Goal: Ask a question

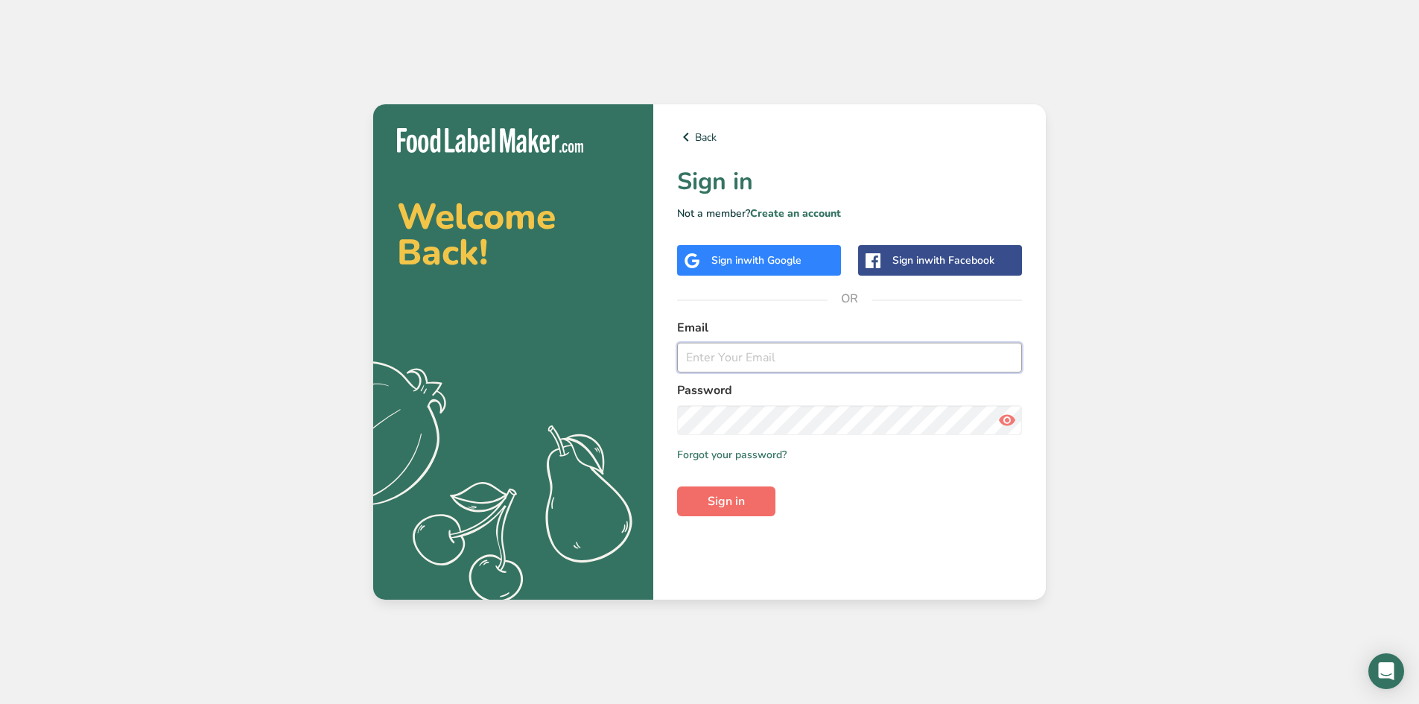
type input "scornosrestaurant@gmail.com"
click at [733, 503] on span "Sign in" at bounding box center [726, 501] width 37 height 18
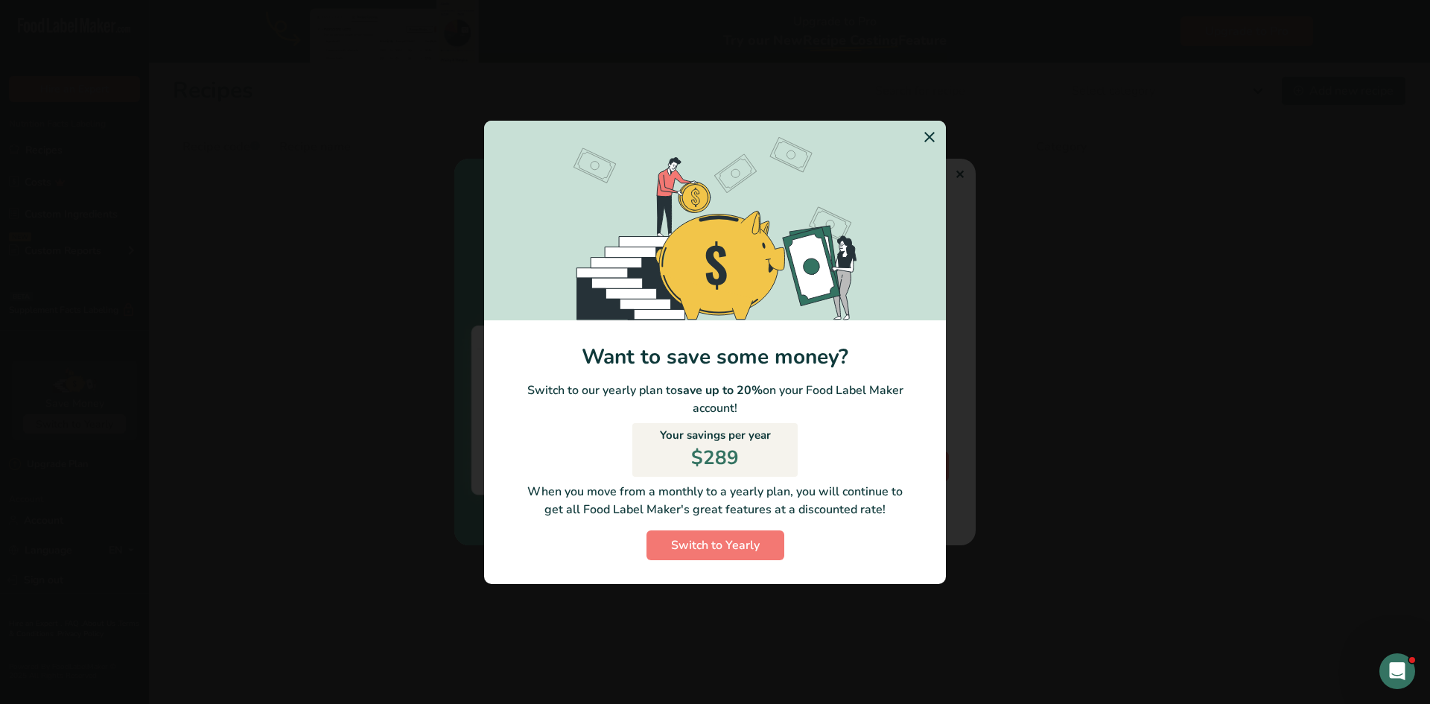
click at [934, 136] on icon "Switch to Yearly Modal" at bounding box center [930, 137] width 18 height 27
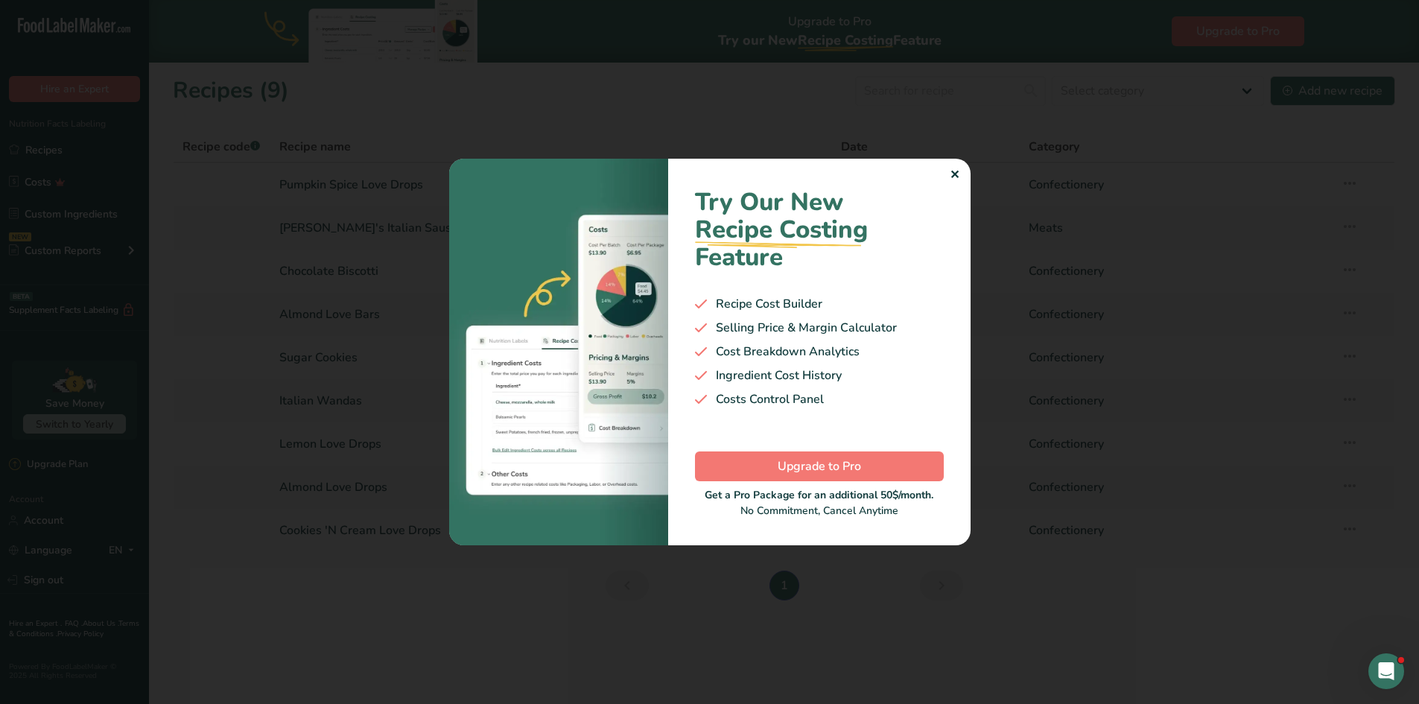
click at [953, 172] on div "✕" at bounding box center [955, 175] width 10 height 18
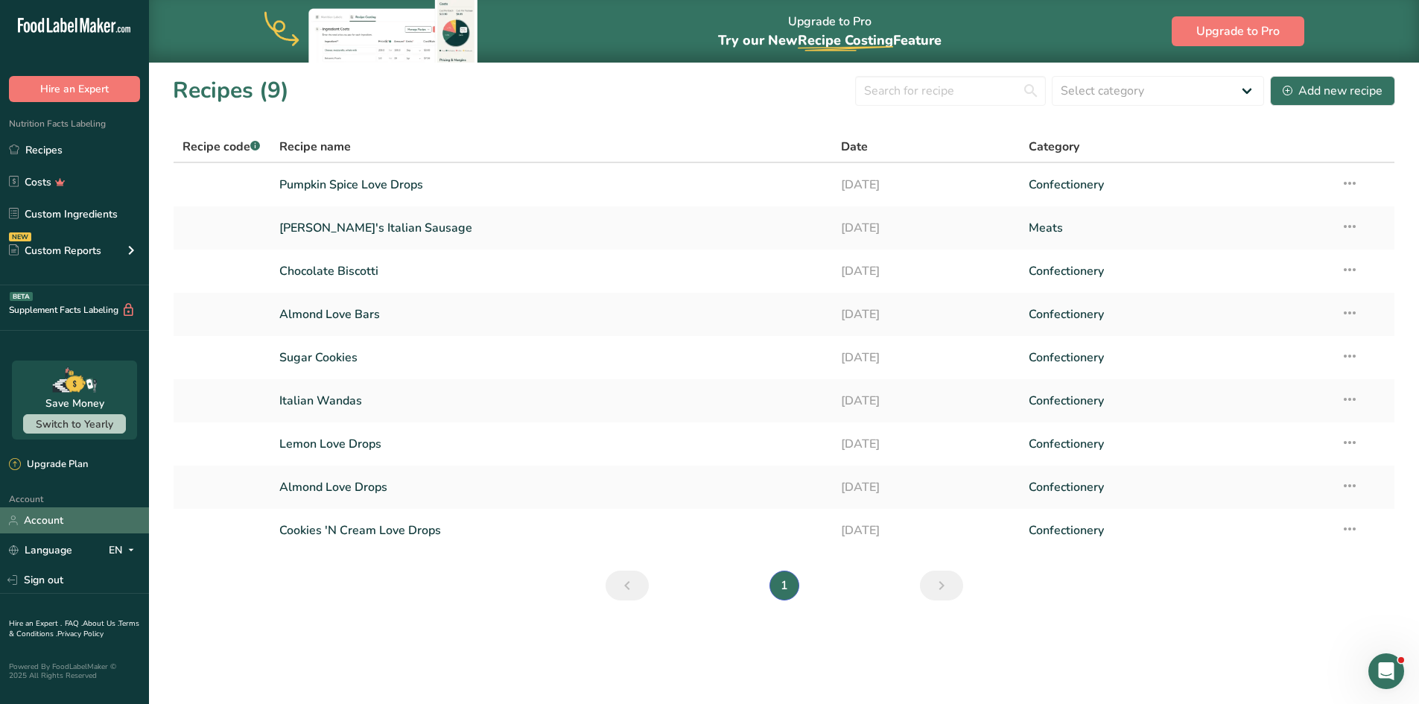
click at [63, 522] on link "Account" at bounding box center [74, 520] width 149 height 26
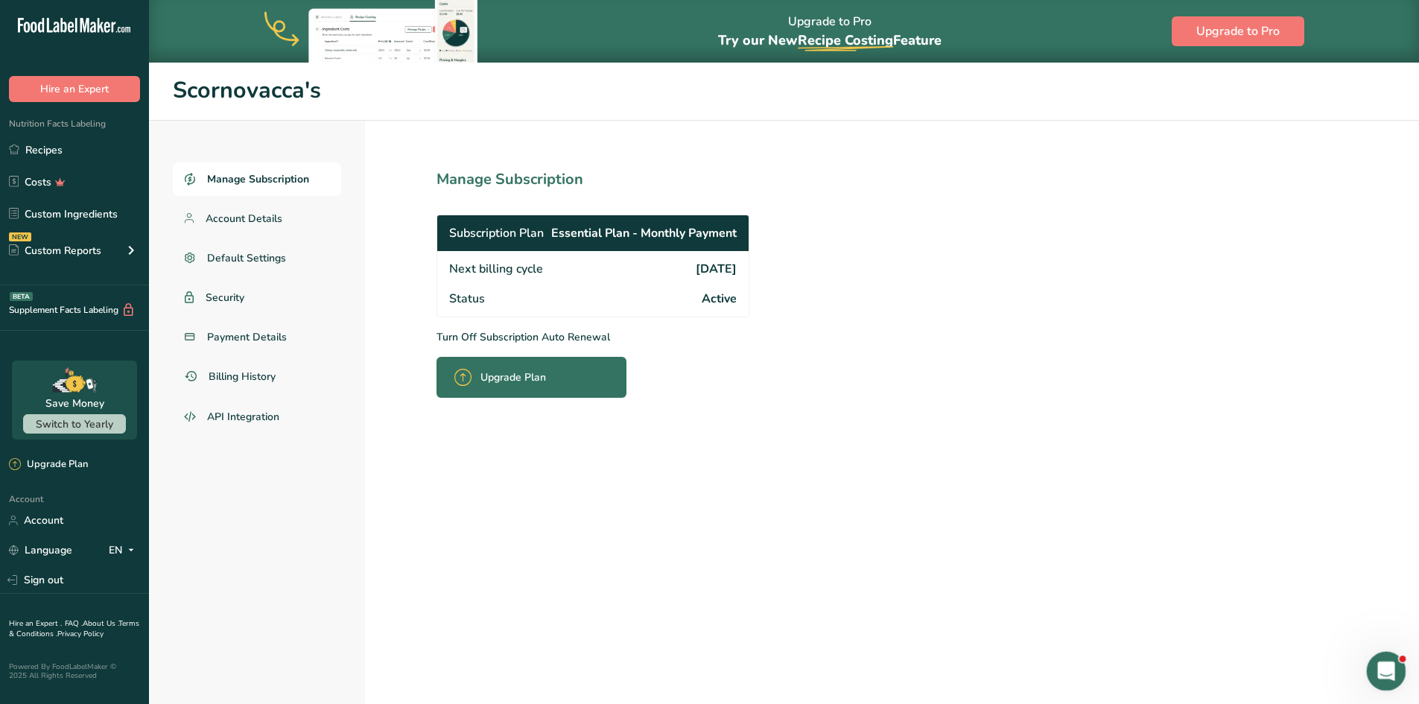
click at [1372, 672] on icon "Open Intercom Messenger" at bounding box center [1384, 669] width 25 height 25
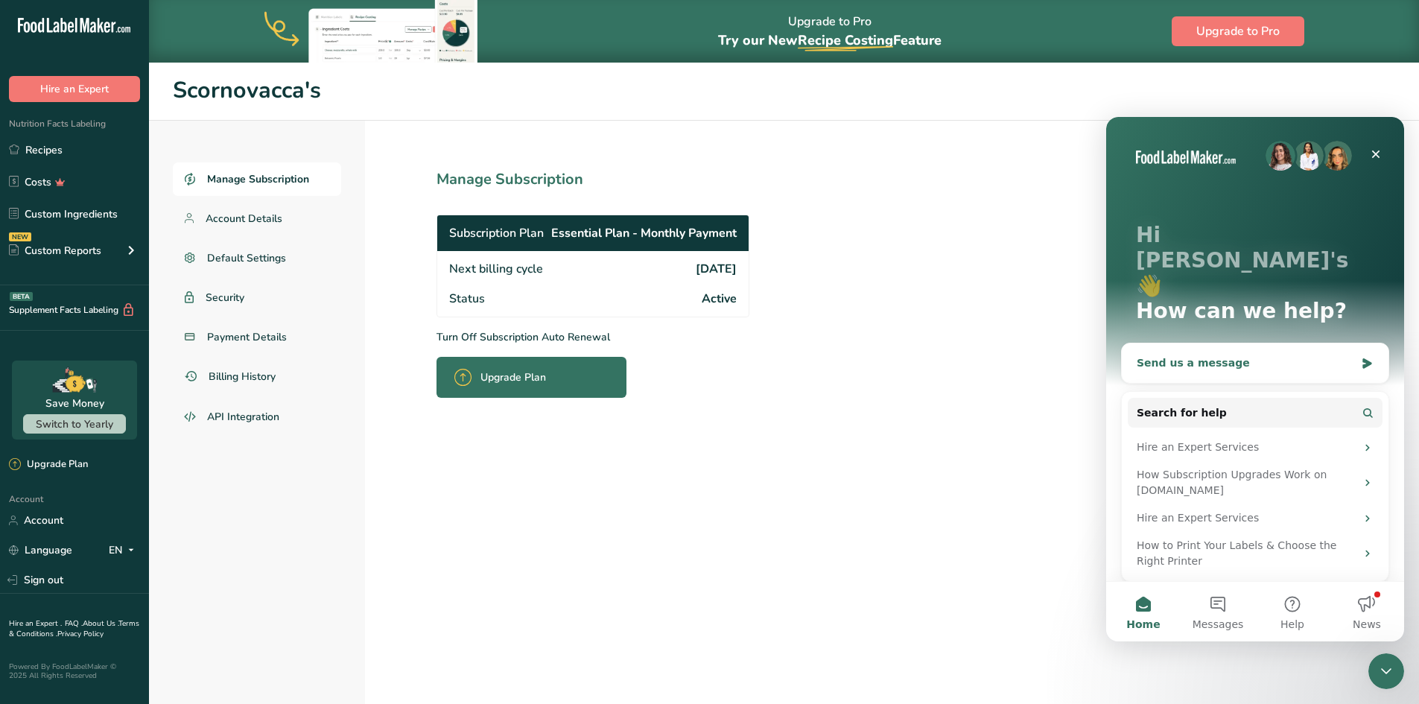
click at [1195, 355] on div "Send us a message" at bounding box center [1246, 363] width 218 height 16
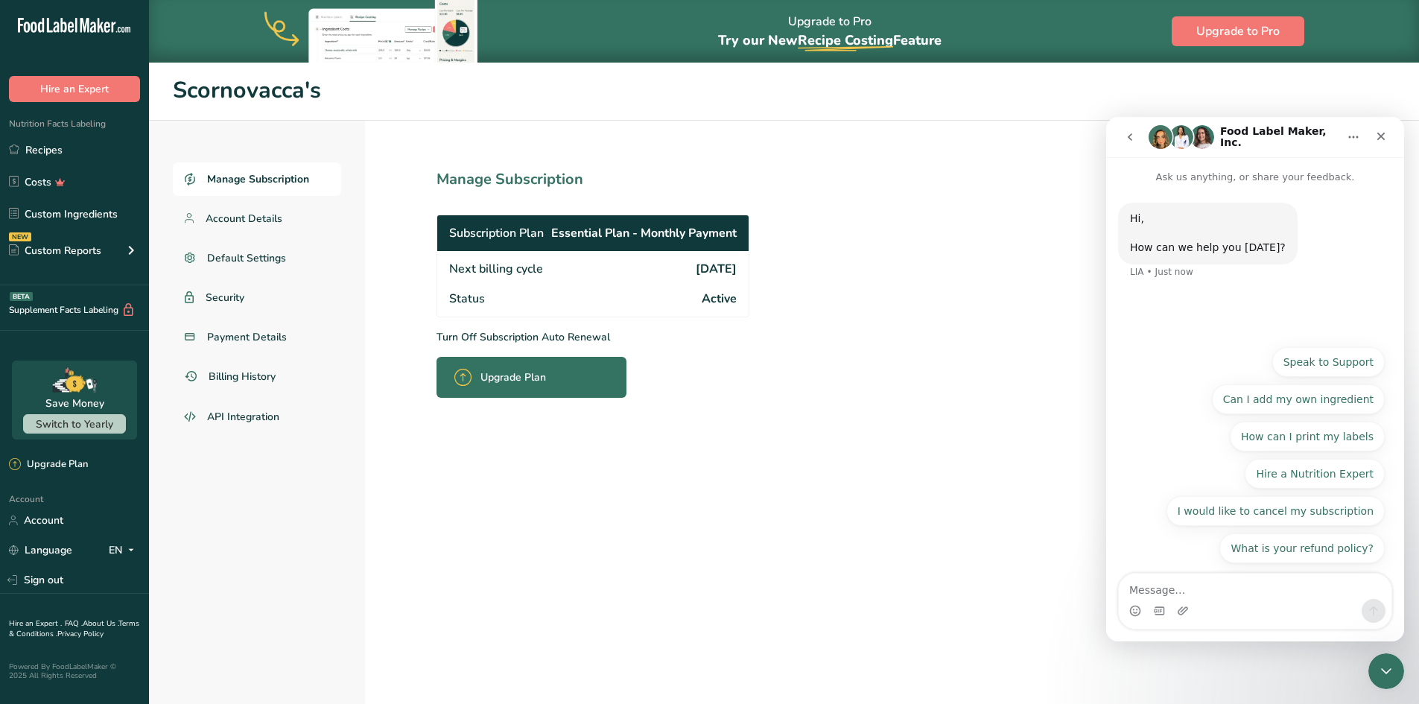
click at [1214, 603] on div "Intercom messenger" at bounding box center [1255, 611] width 273 height 24
click at [1185, 592] on textarea "Message…" at bounding box center [1255, 586] width 273 height 25
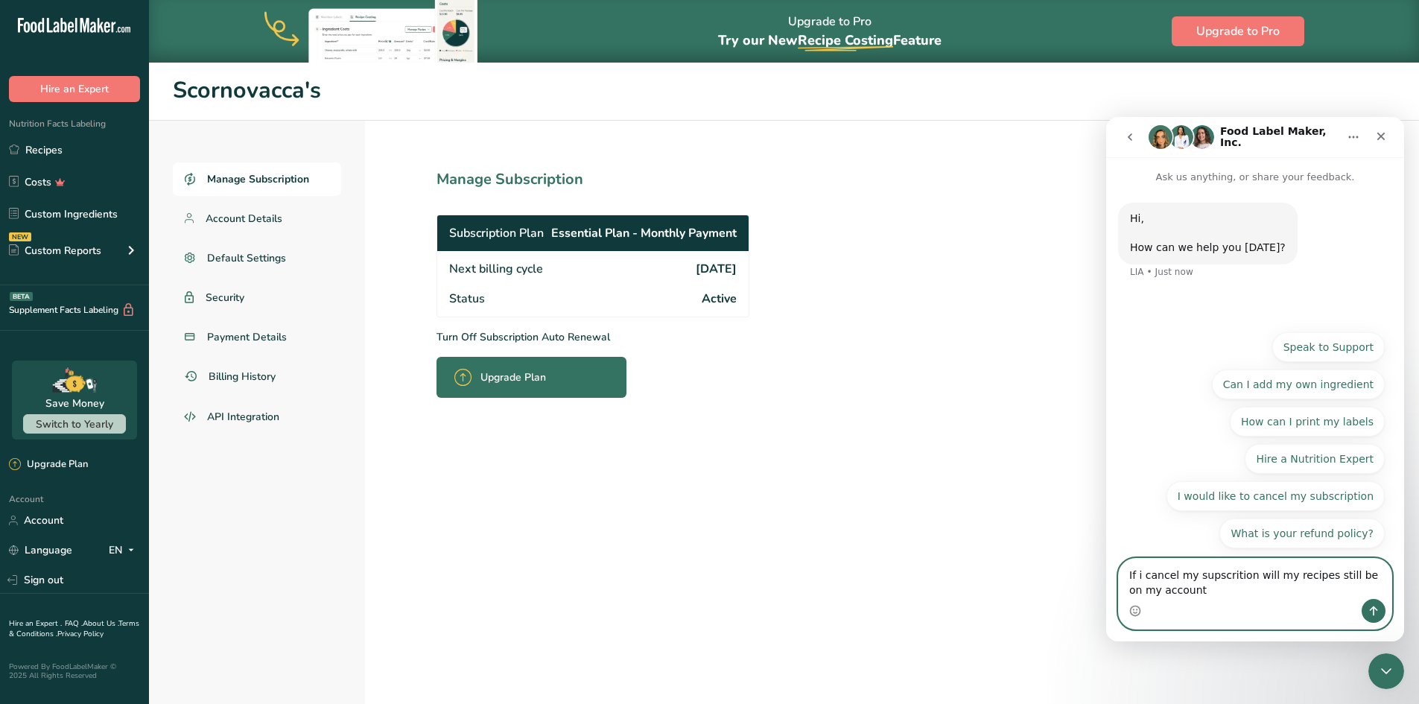
type textarea "If i cancel my supscrition will my recipes still be on my account?"
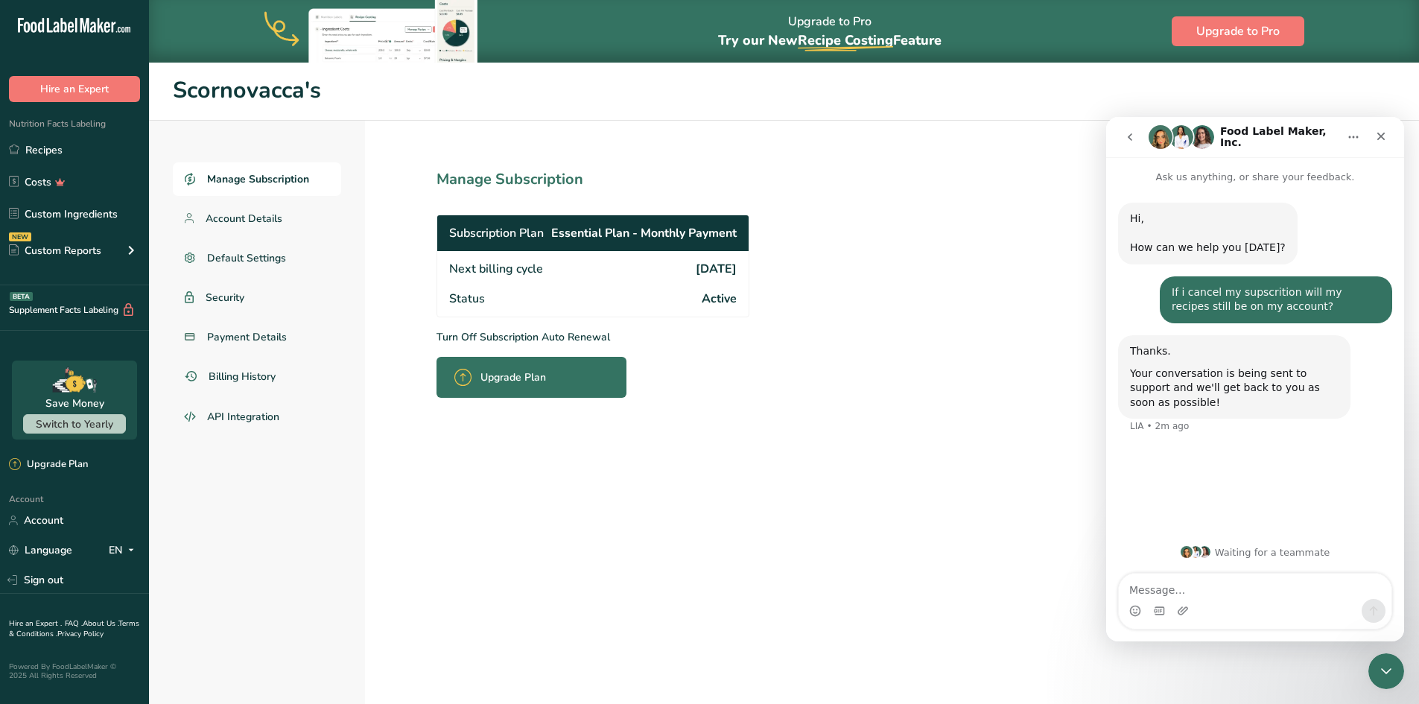
click at [1232, 603] on div "Intercom messenger" at bounding box center [1255, 611] width 273 height 24
click at [1218, 554] on div "Waiting for a teammate" at bounding box center [1255, 552] width 268 height 12
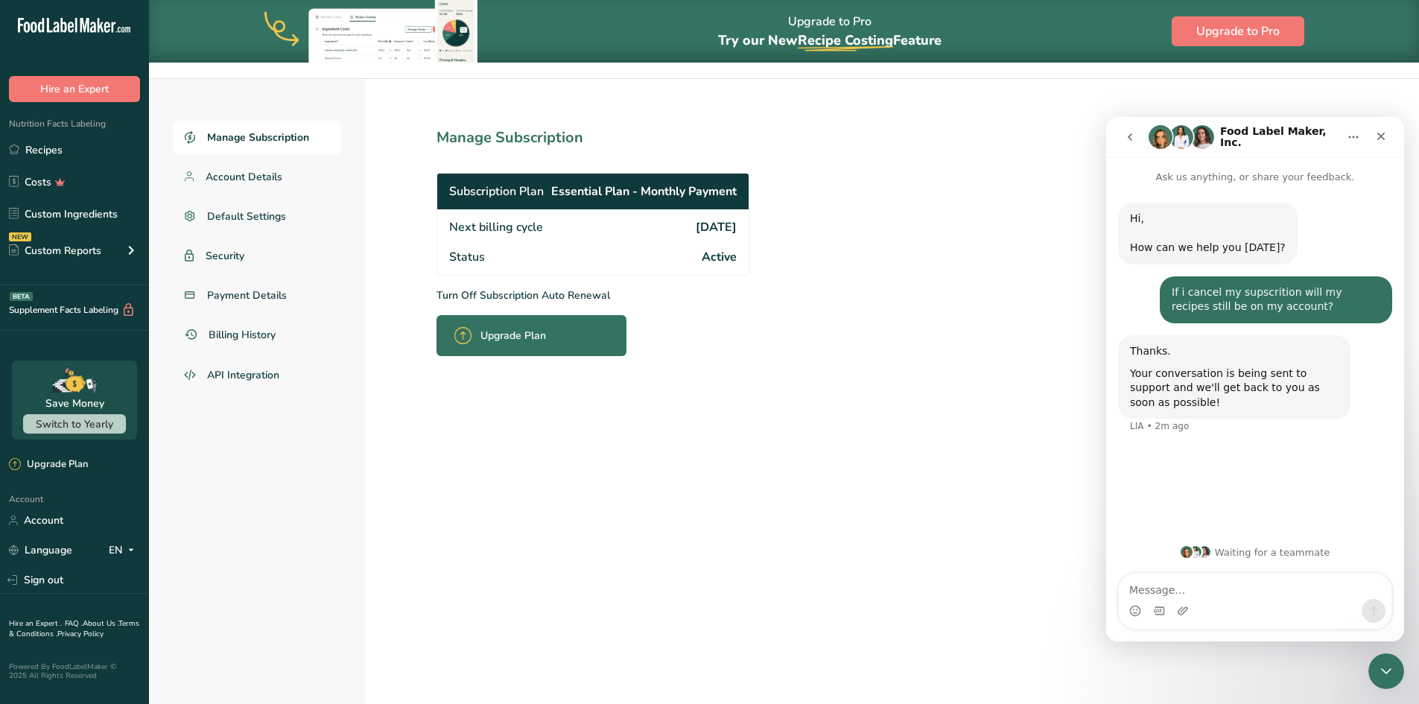
scroll to position [62, 0]
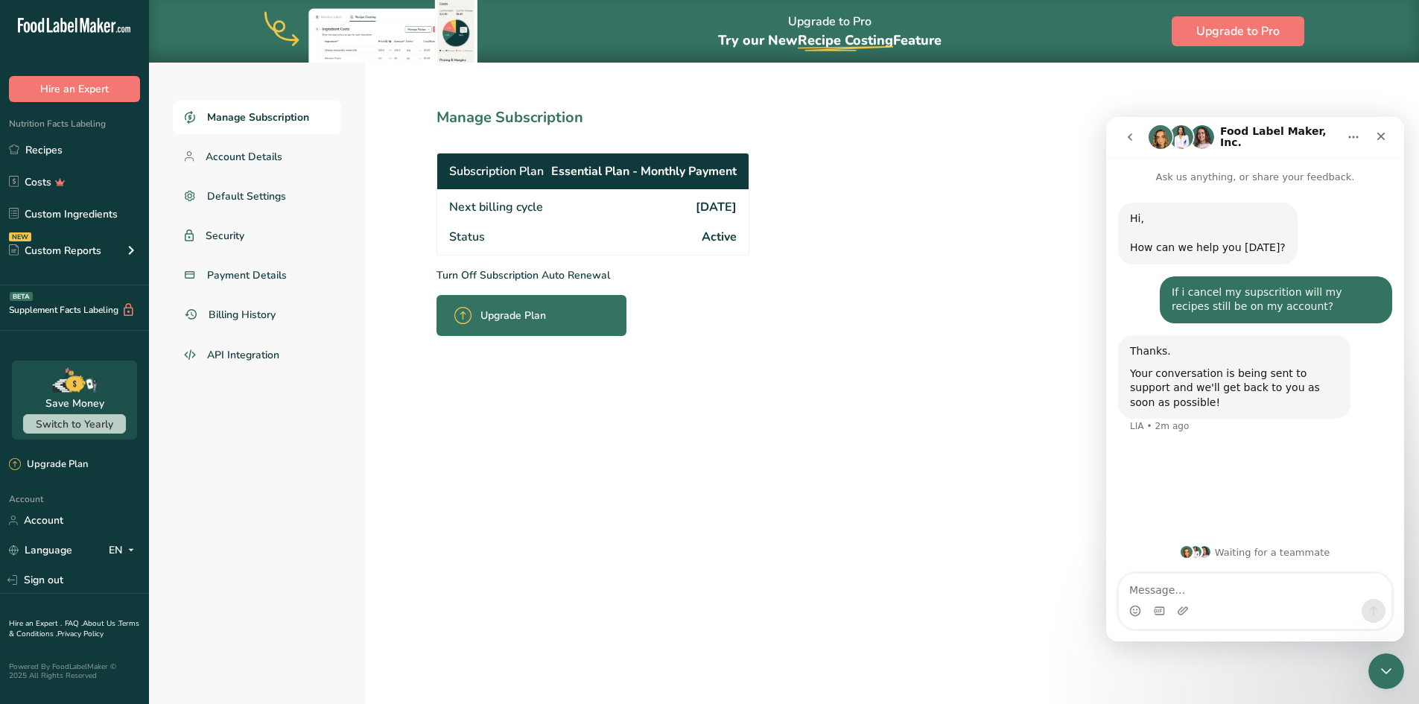
click at [66, 24] on icon at bounding box center [64, 25] width 6 height 15
click at [43, 528] on link "Account" at bounding box center [74, 520] width 149 height 26
click at [236, 160] on span "Account Details" at bounding box center [244, 157] width 77 height 16
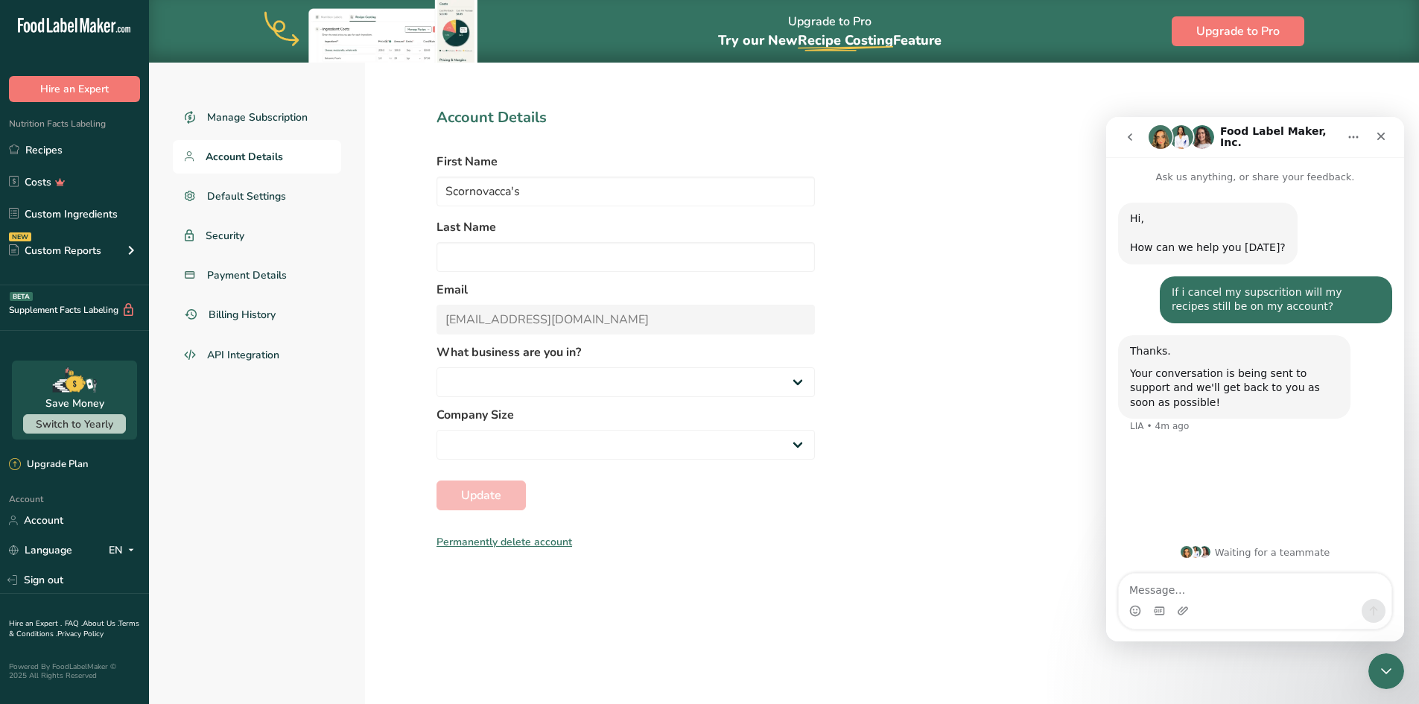
select select
select select "2"
select select "3"
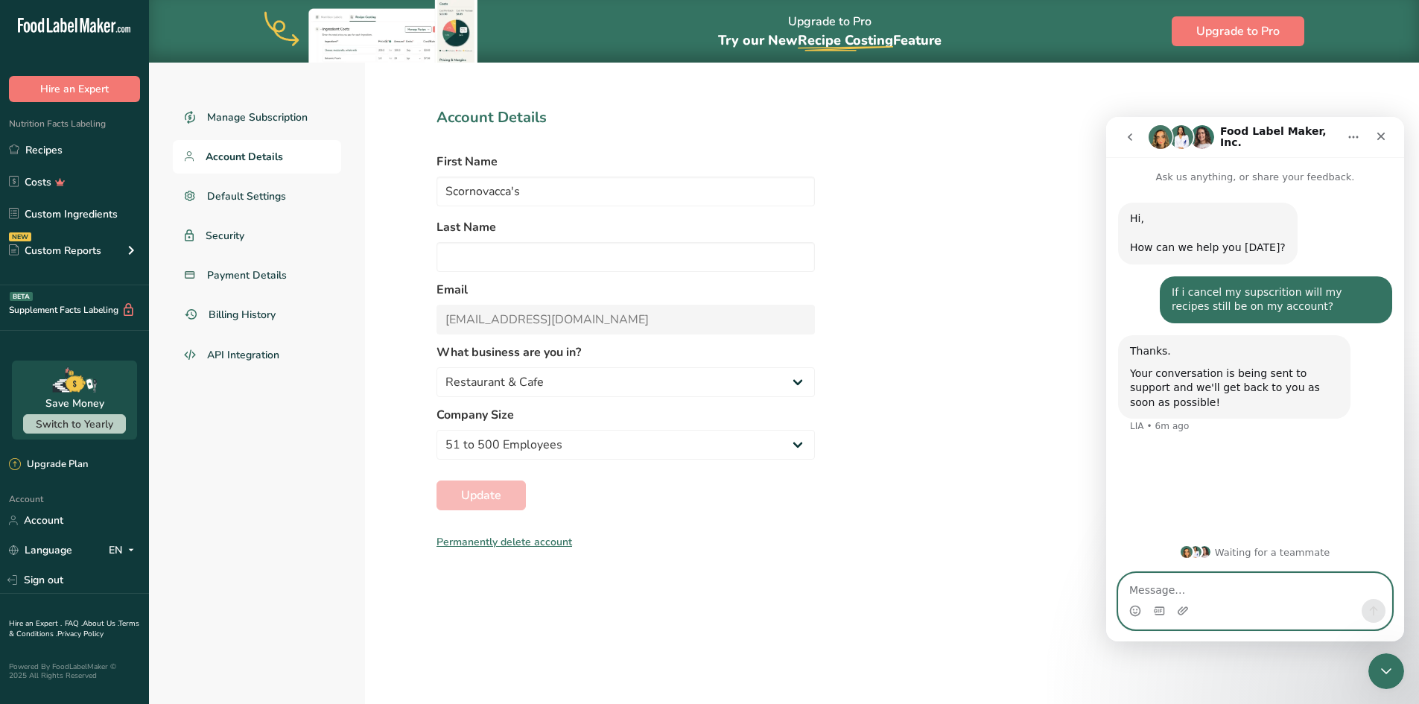
click at [1197, 593] on textarea "Message…" at bounding box center [1255, 586] width 273 height 25
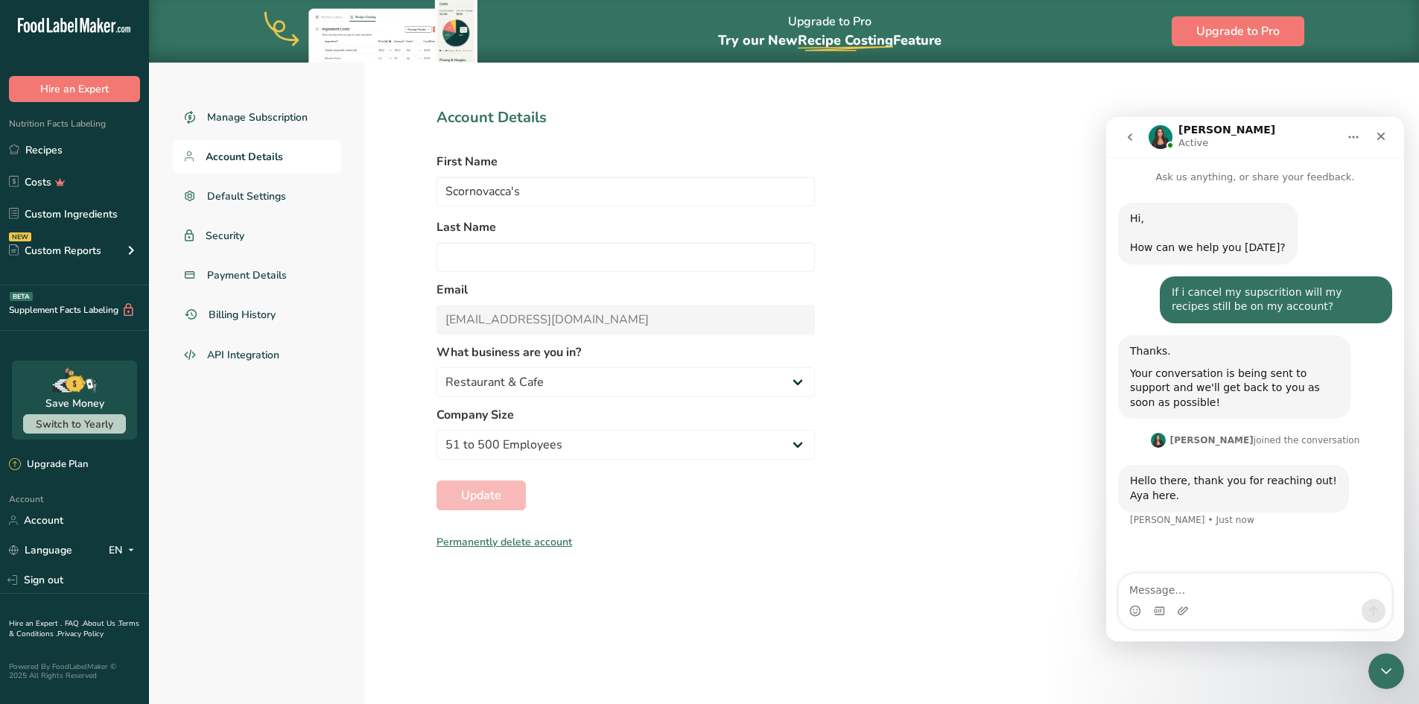
click at [1203, 599] on div "Intercom messenger" at bounding box center [1255, 611] width 273 height 24
click at [1158, 597] on textarea "Message…" at bounding box center [1255, 586] width 273 height 25
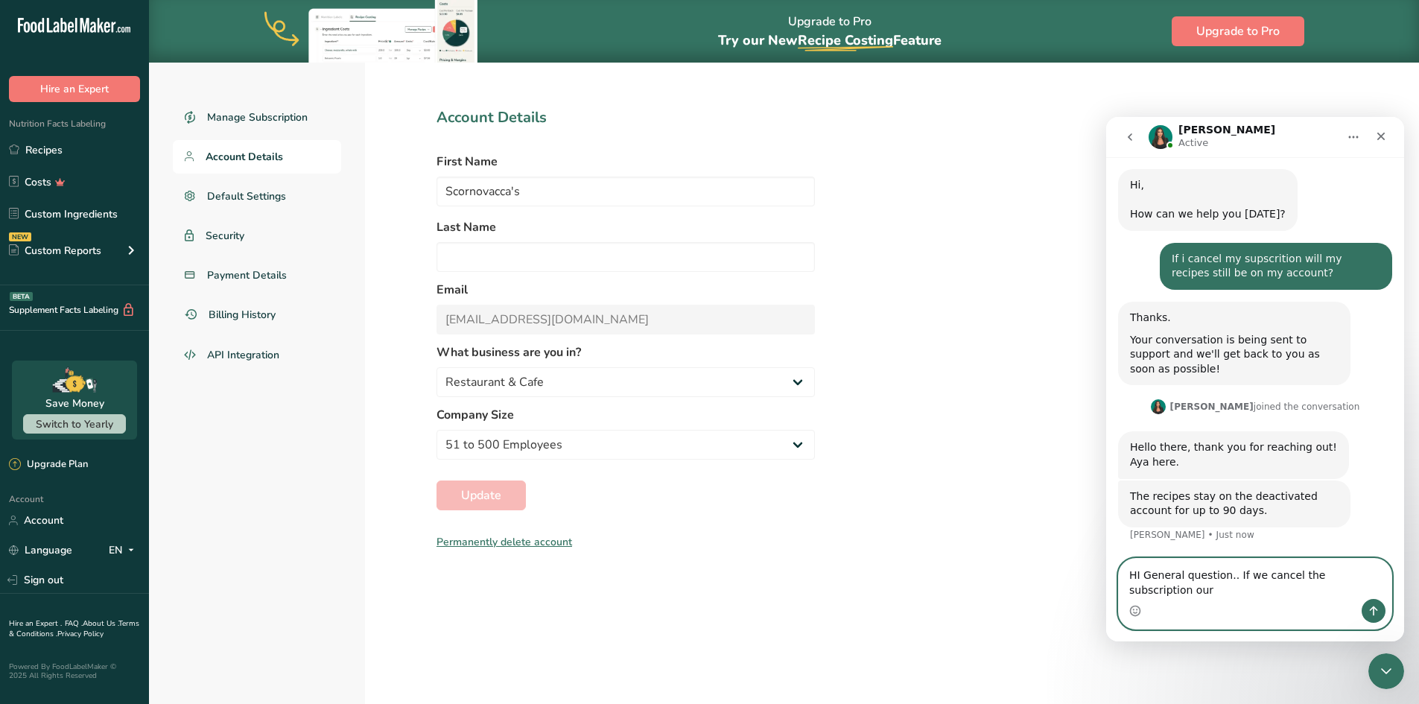
scroll to position [19, 0]
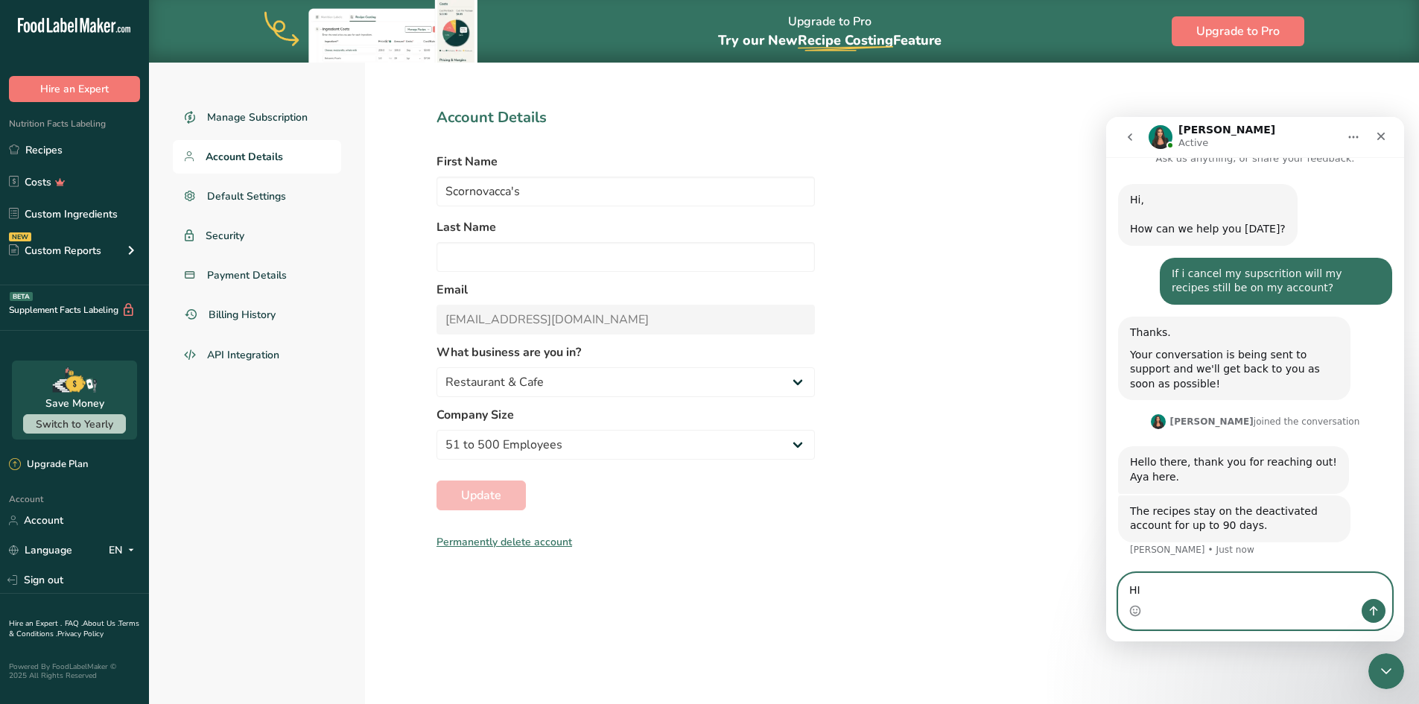
type textarea "H"
type textarea "i"
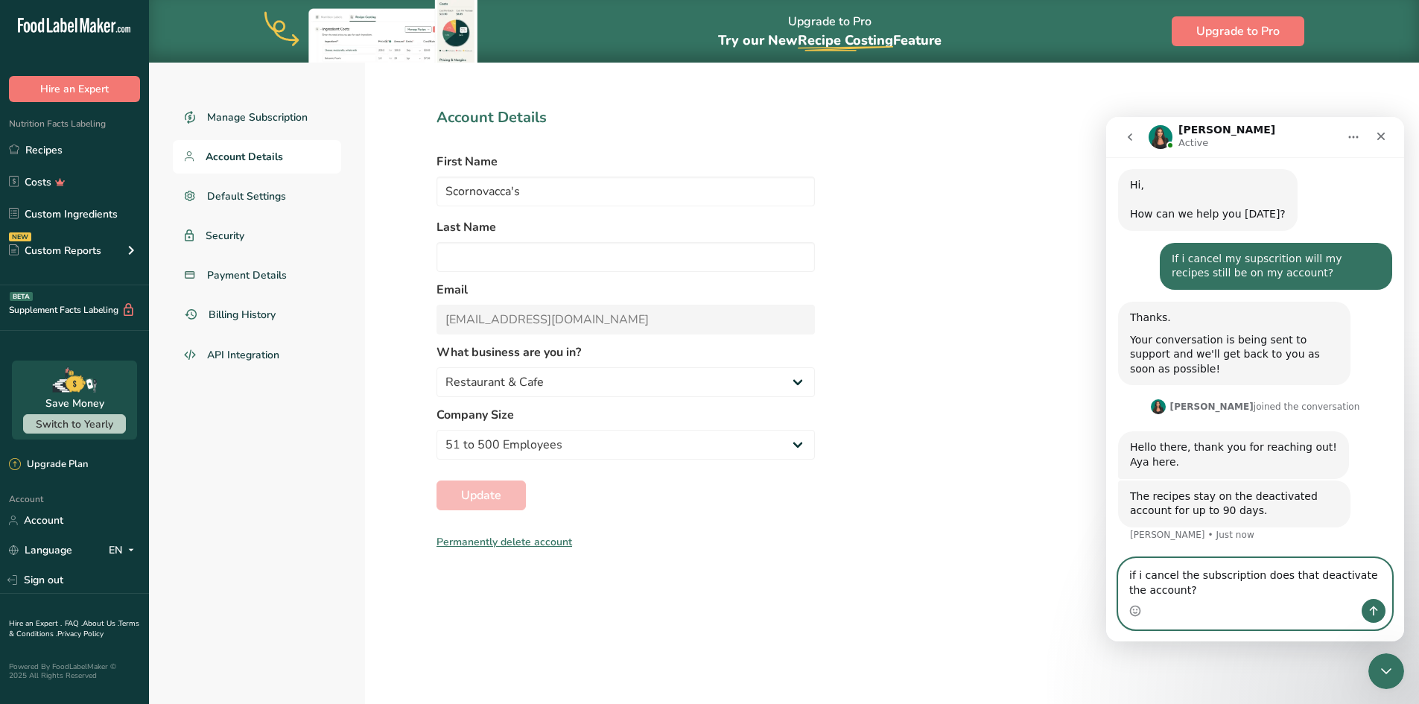
type textarea "if i cancel the subscription does that deactivate the account?"
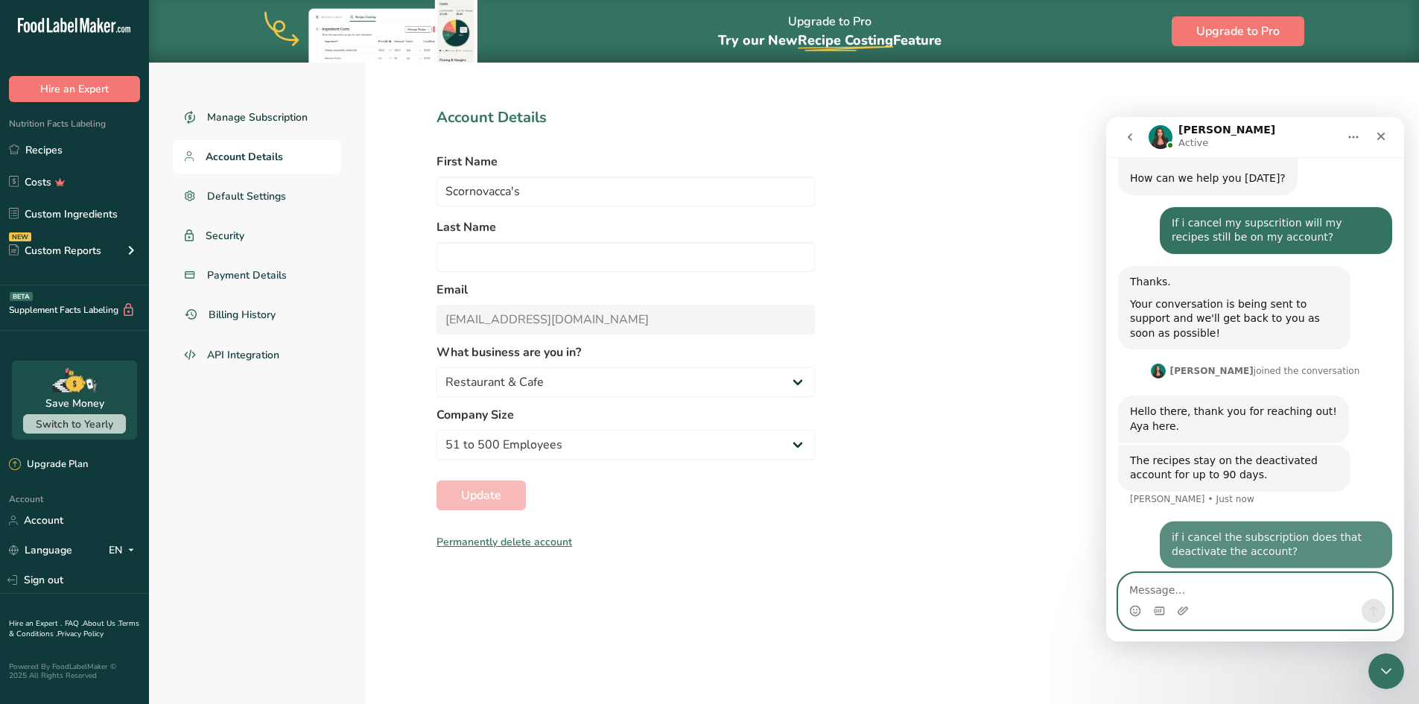
scroll to position [77, 0]
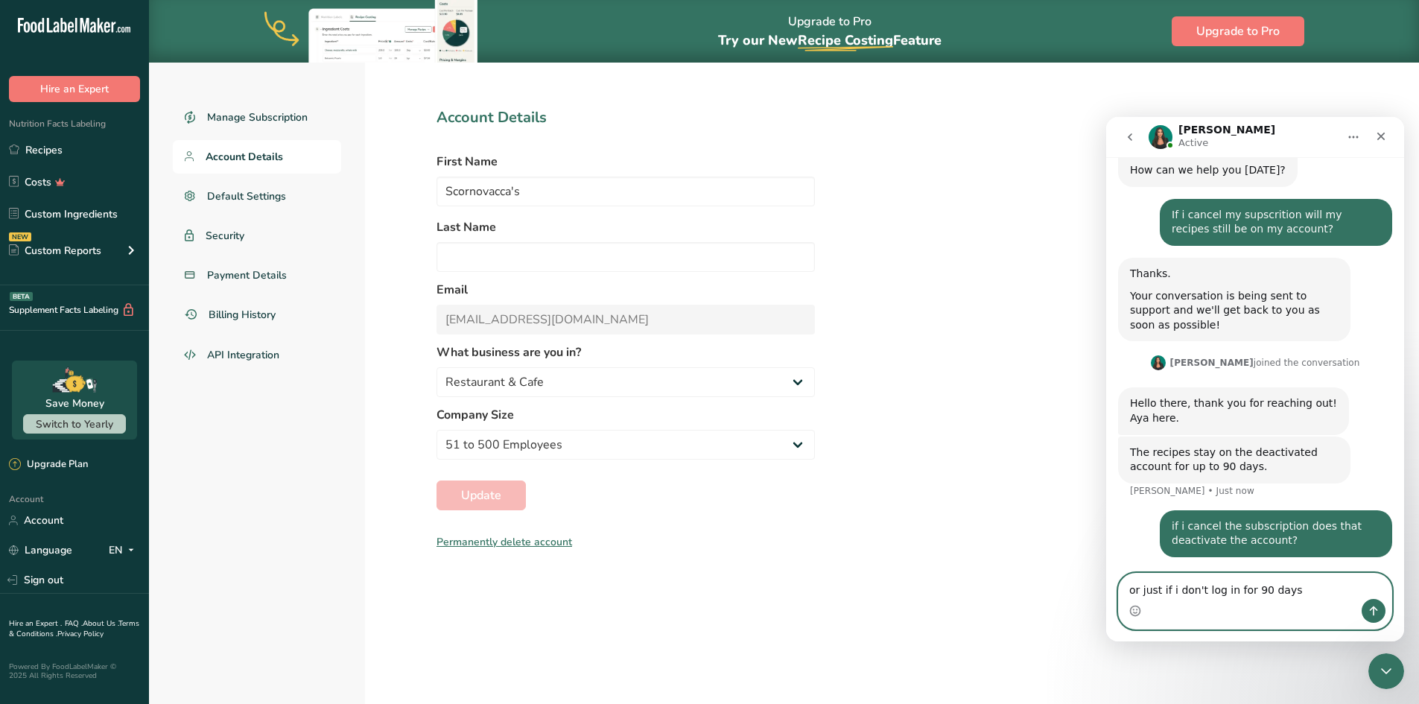
type textarea "or just if i don't log in for 90 days?"
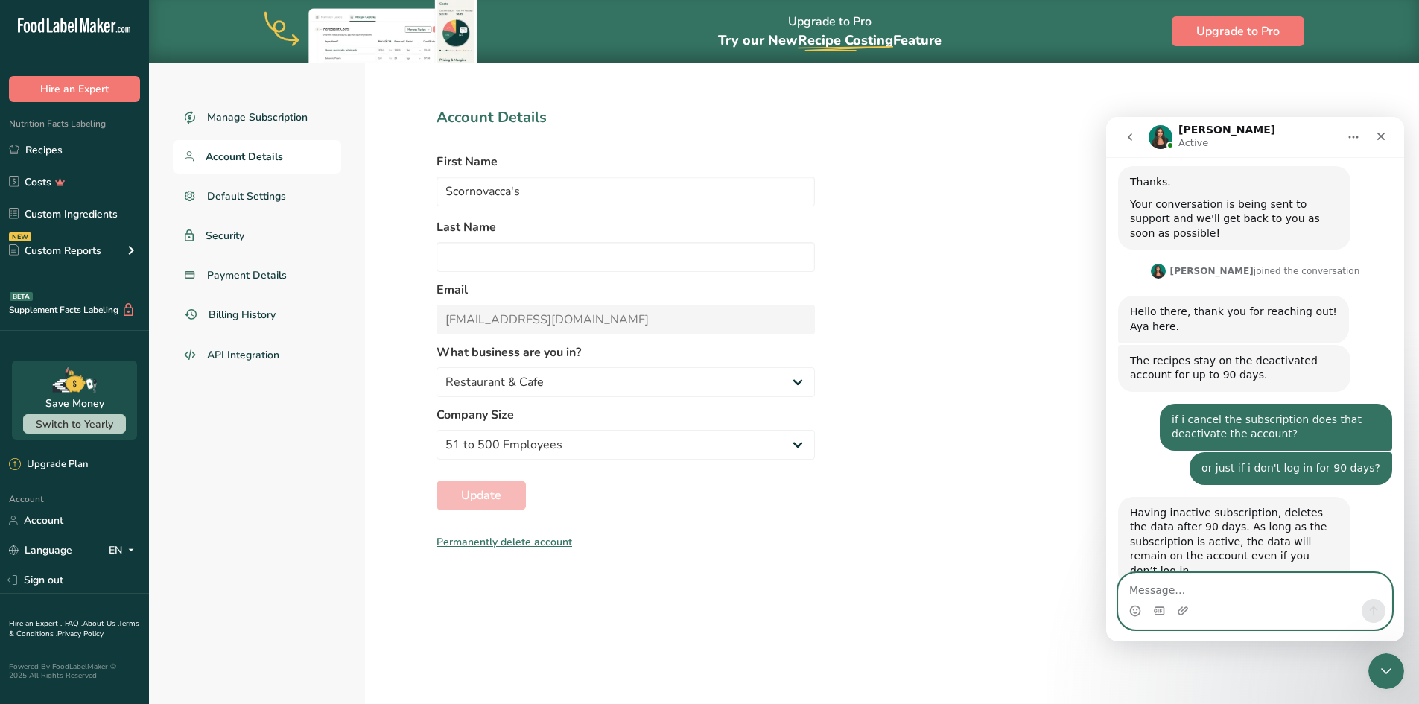
scroll to position [200, 0]
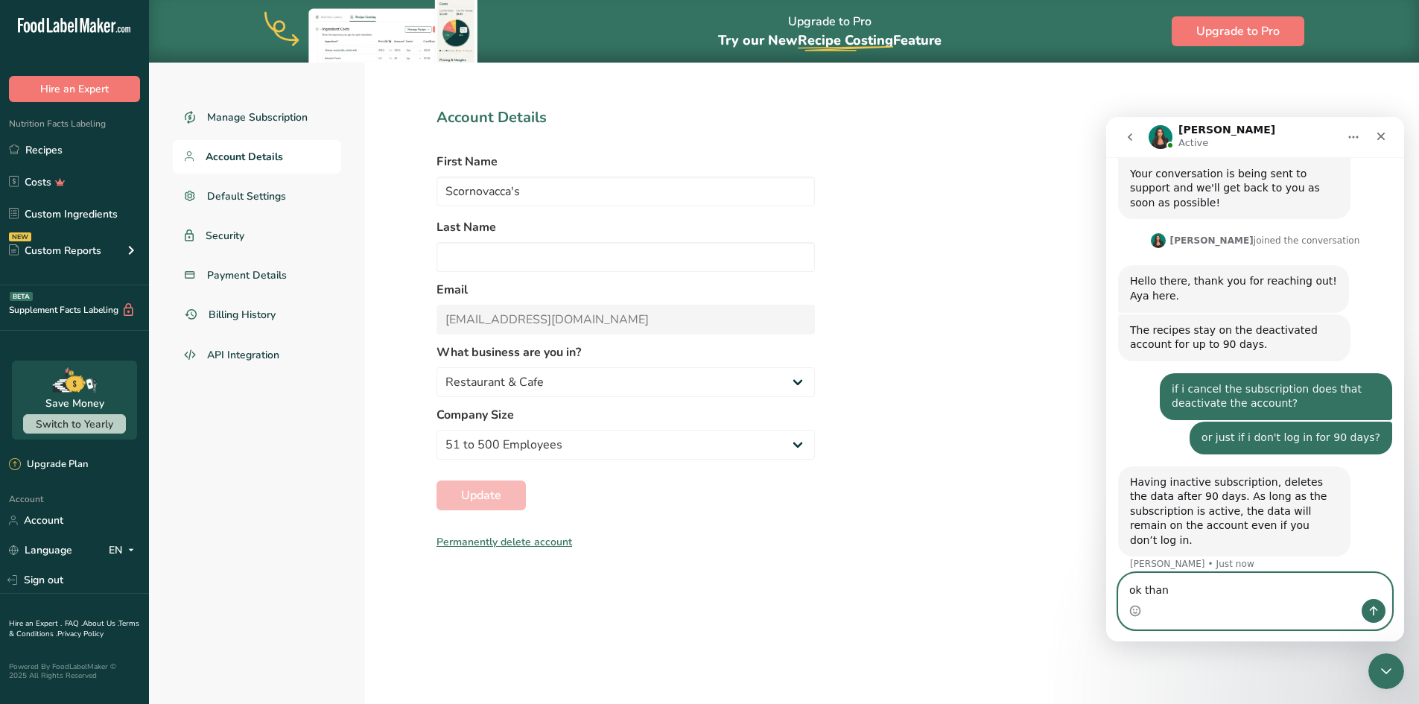
type textarea "ok thank"
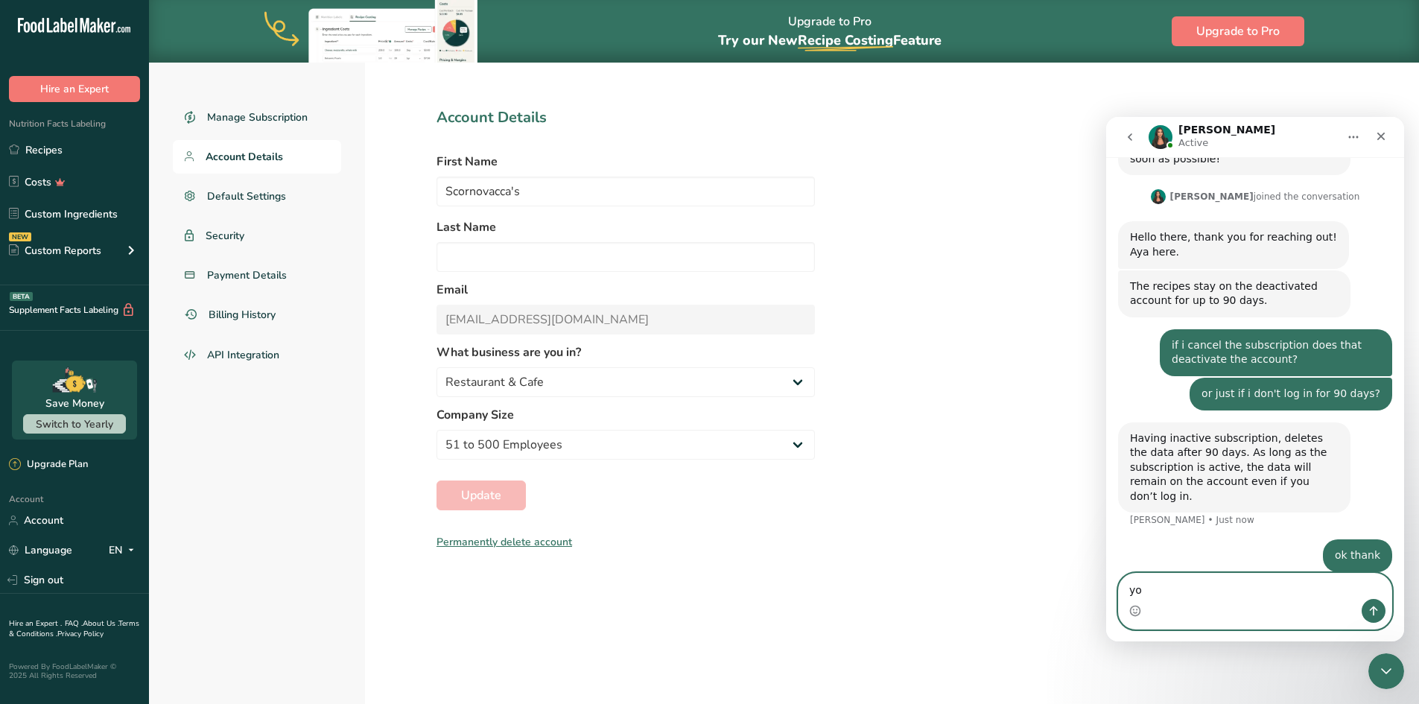
type textarea "you"
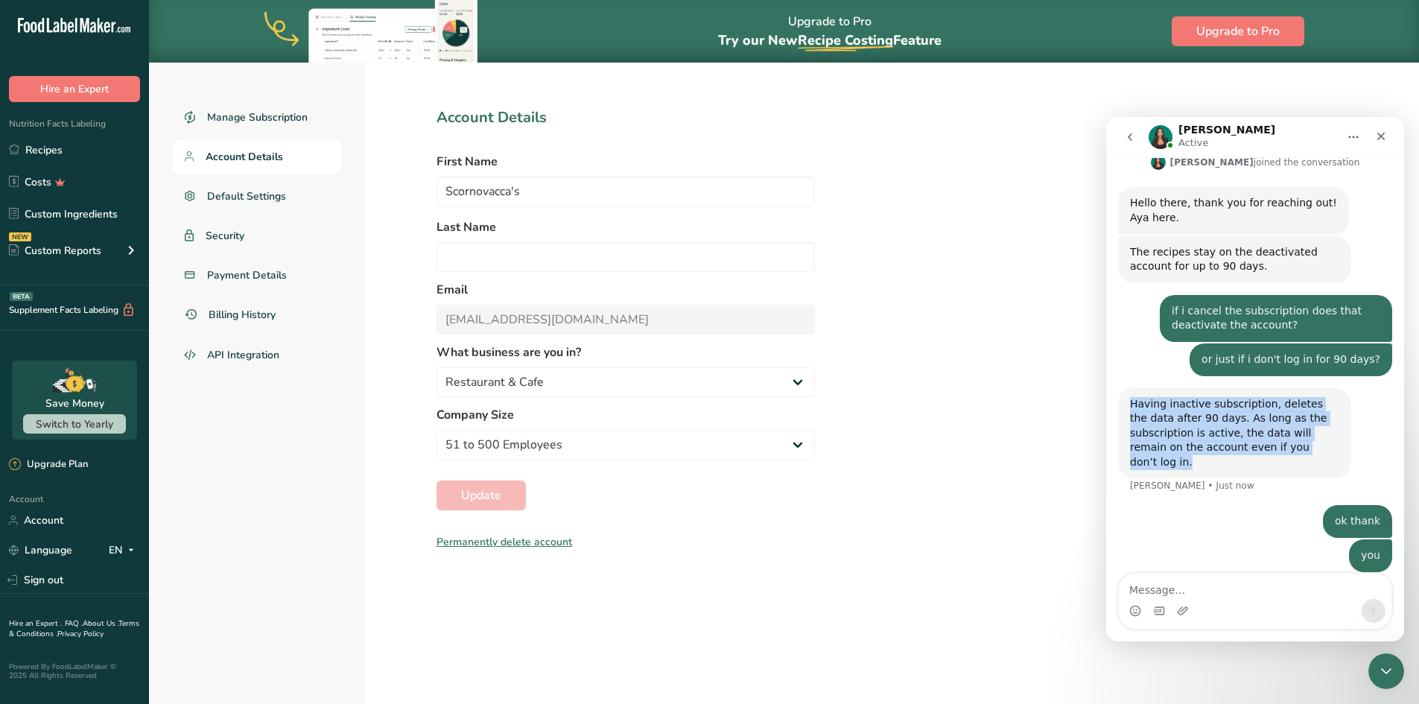
drag, startPoint x: 1249, startPoint y: 454, endPoint x: 1116, endPoint y: 402, distance: 142.2
click at [1116, 402] on div "Hi, ​ How can we help you today? LIA • 17m ago If i cancel my supscrition will …" at bounding box center [1255, 248] width 298 height 683
copy div "Having inactive subscription, deletes the data after 90 days. As long as the su…"
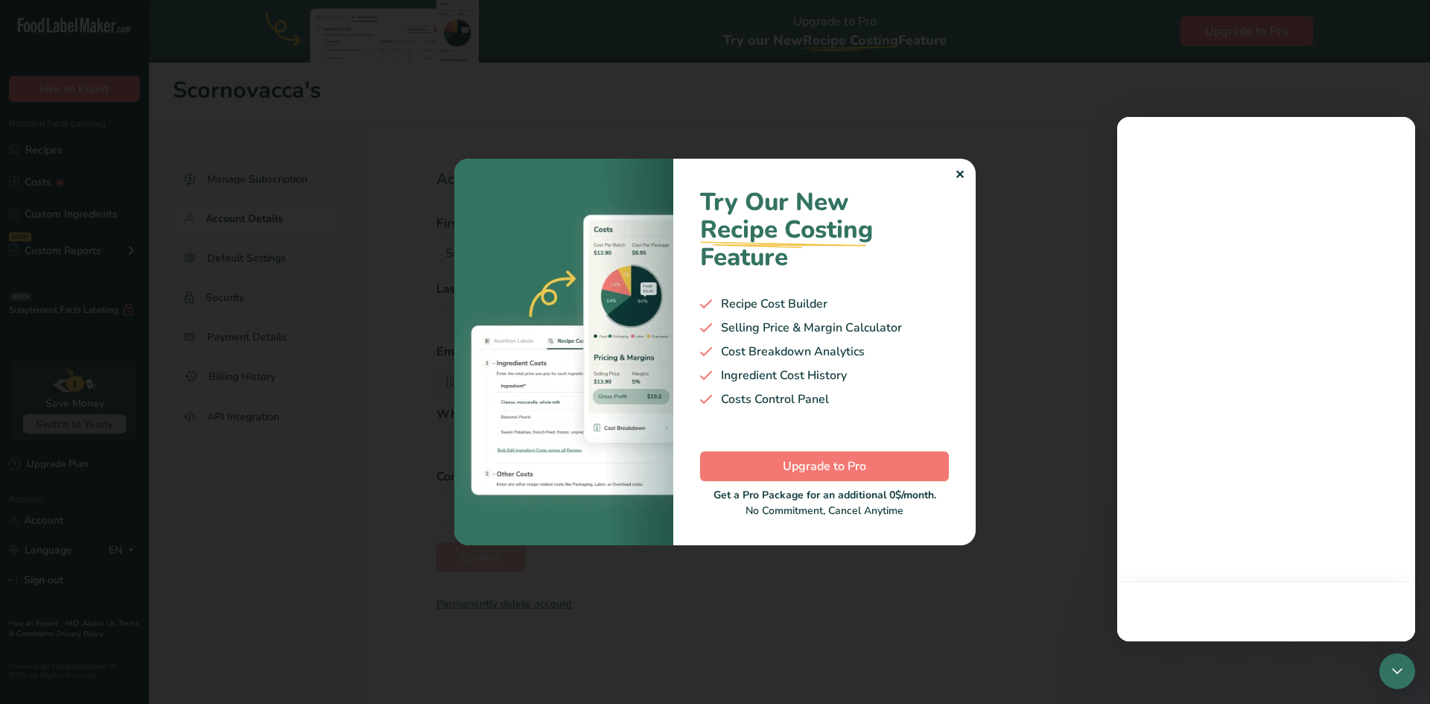
select select "2"
select select "3"
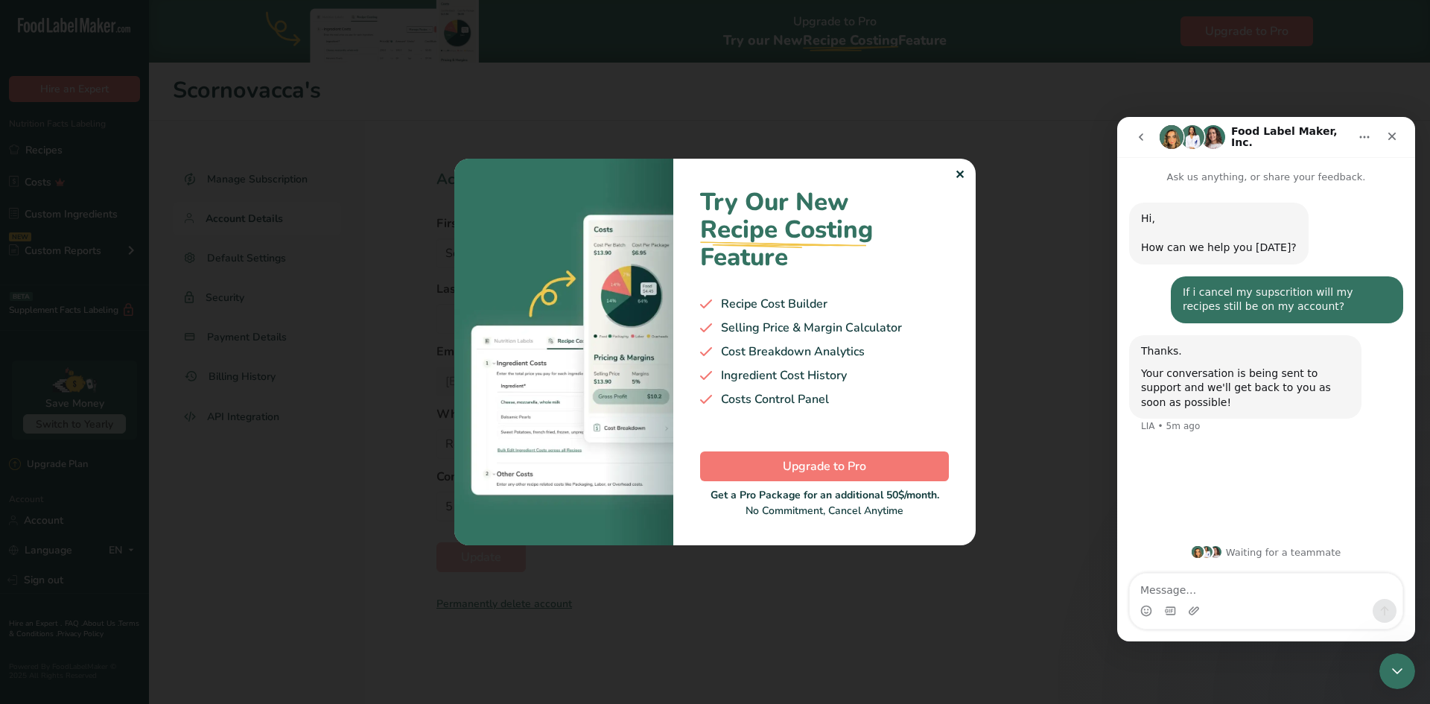
click at [955, 172] on div "✕" at bounding box center [960, 175] width 10 height 18
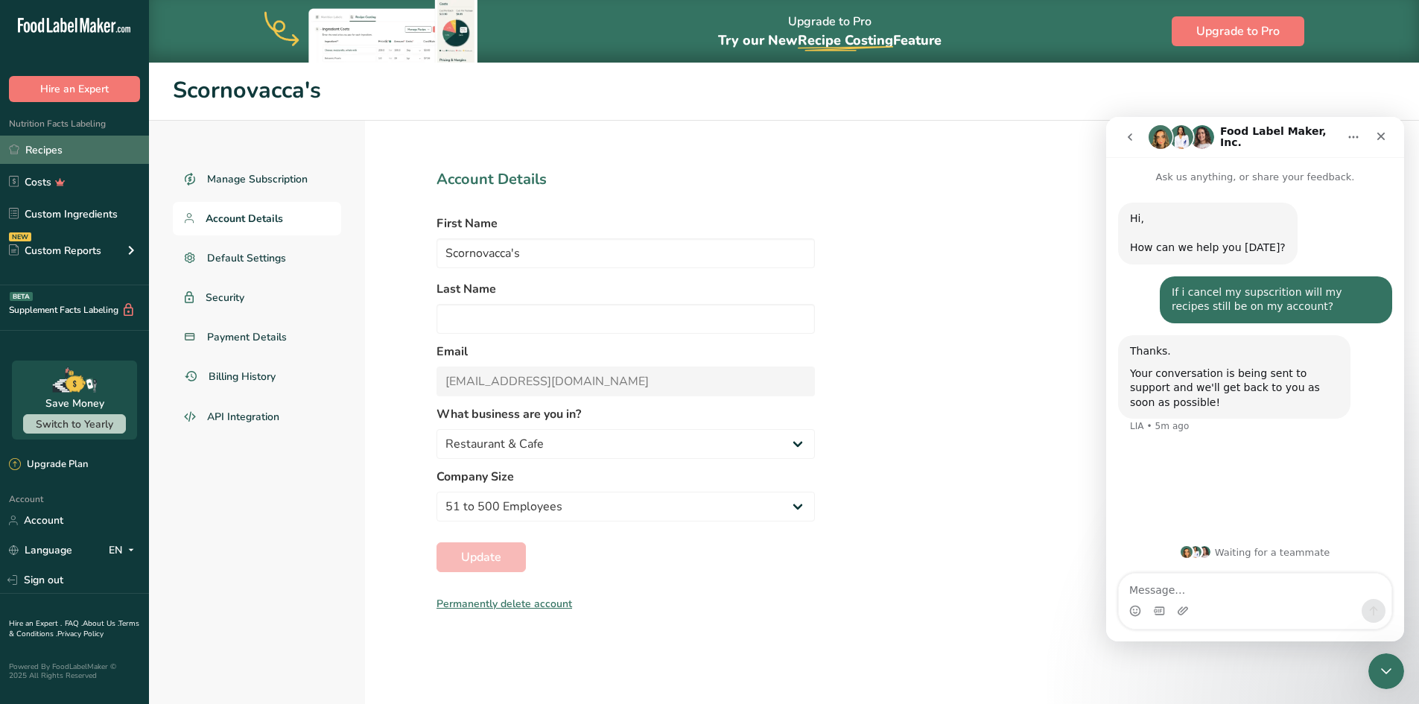
click at [42, 150] on link "Recipes" at bounding box center [74, 150] width 149 height 28
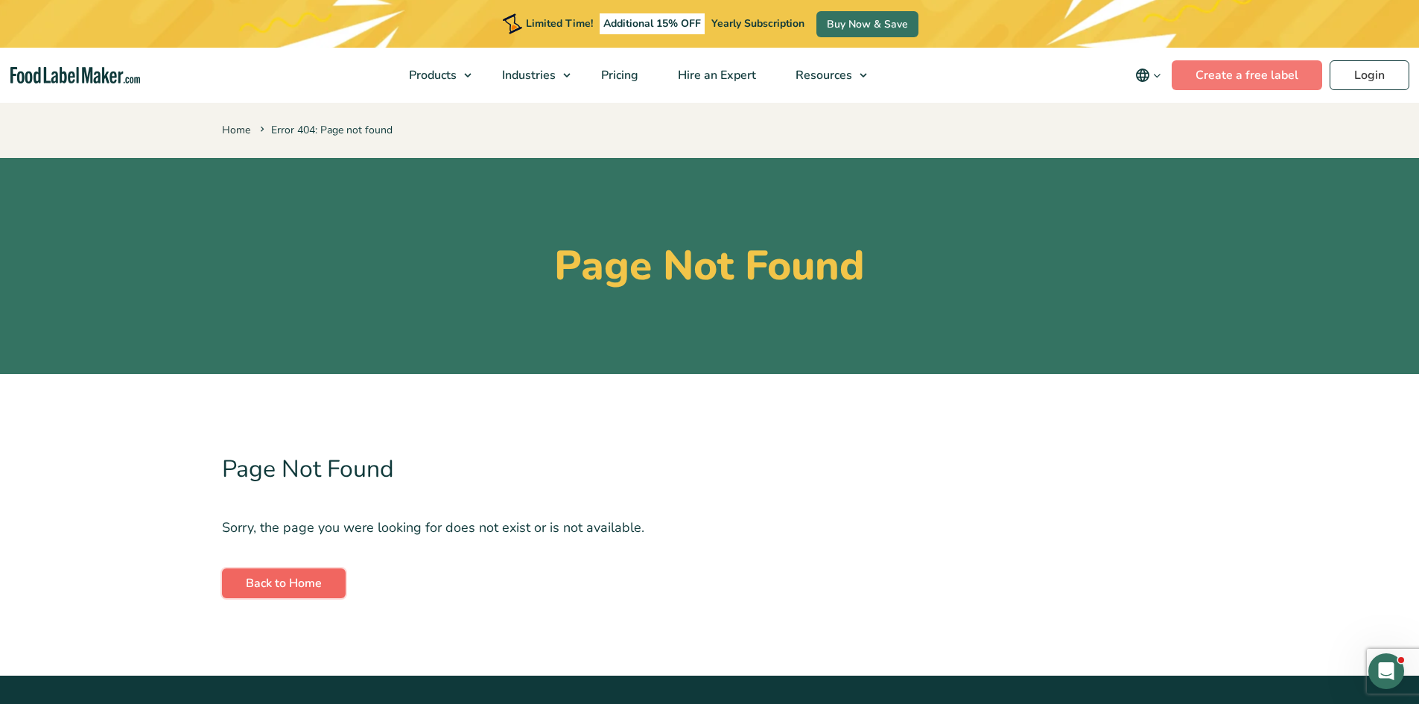
click at [291, 581] on link "Back to Home" at bounding box center [284, 583] width 124 height 30
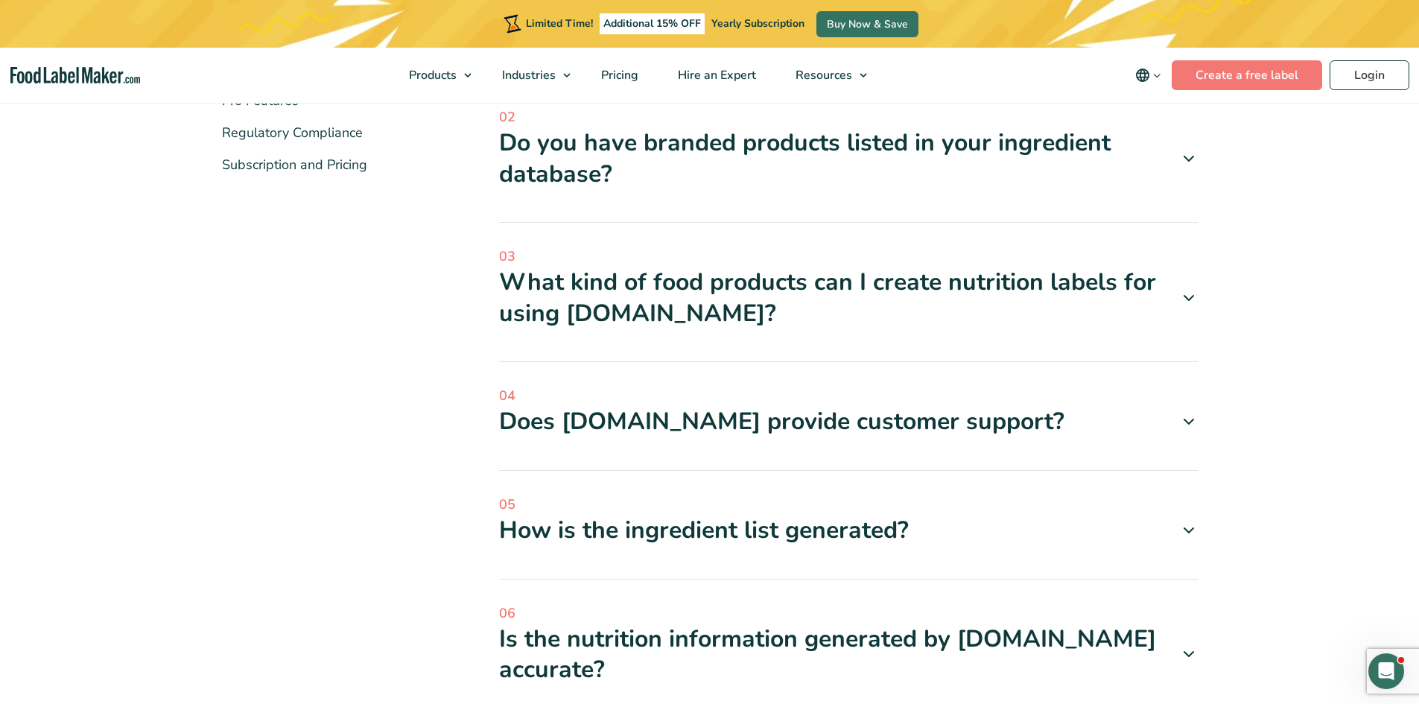
scroll to position [447, 0]
